Goal: Task Accomplishment & Management: Manage account settings

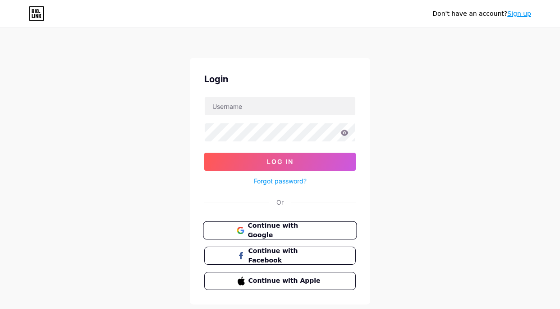
click at [305, 223] on button "Continue with Google" at bounding box center [280, 230] width 154 height 19
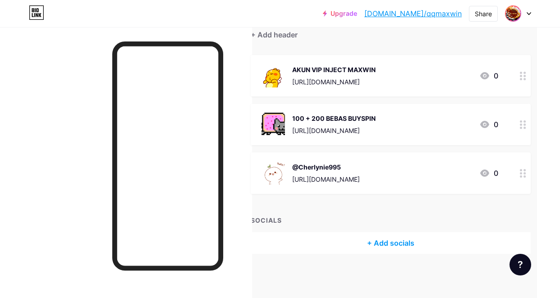
scroll to position [87, 36]
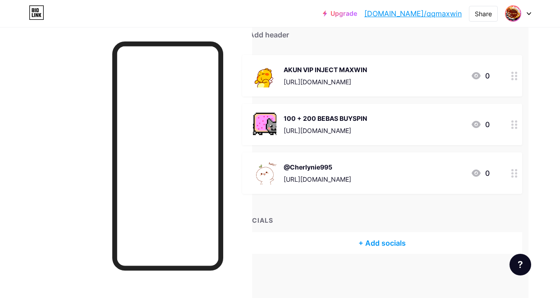
click at [514, 176] on div at bounding box center [514, 174] width 15 height 42
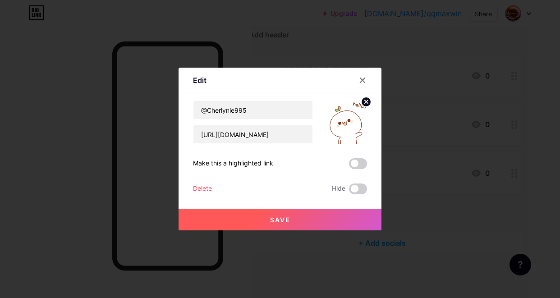
scroll to position [77, 26]
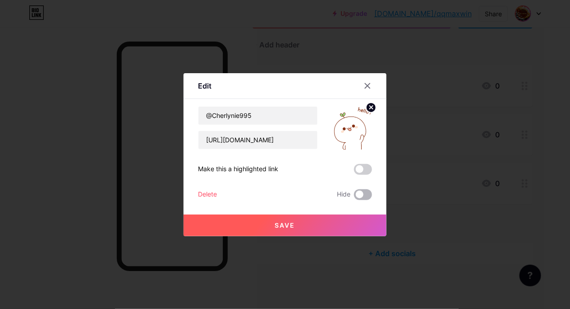
click at [366, 191] on span at bounding box center [363, 194] width 18 height 11
click at [354, 197] on input "checkbox" at bounding box center [354, 197] width 0 height 0
click at [303, 221] on button "Save" at bounding box center [285, 225] width 203 height 22
